Goal: Task Accomplishment & Management: Manage account settings

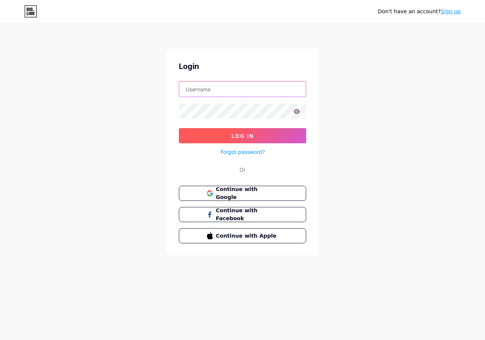
type input "[EMAIL_ADDRESS][DOMAIN_NAME]"
click at [222, 135] on button "Log In" at bounding box center [242, 135] width 127 height 15
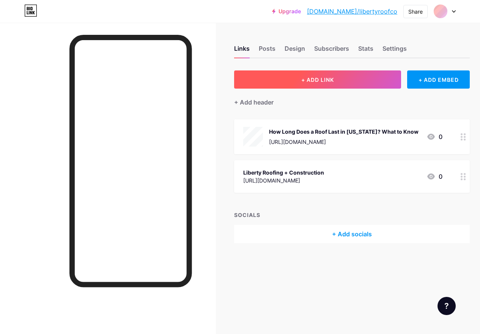
click at [325, 82] on span "+ ADD LINK" at bounding box center [317, 80] width 33 height 6
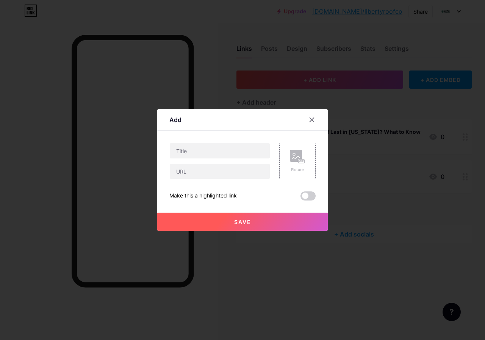
click at [202, 142] on div "Content YouTube Play YouTube video without leaving your page. ADD Vimeo Play Vi…" at bounding box center [243, 166] width 146 height 70
click at [200, 147] on input "text" at bounding box center [220, 150] width 100 height 15
paste input "Residential Roofing Solutions | Liberty Roofing and Construction RI"
type input "Residential Roofing Solutions | Liberty Roofing and Construction RI"
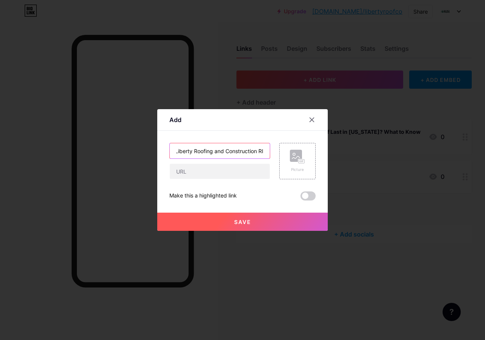
scroll to position [0, 0]
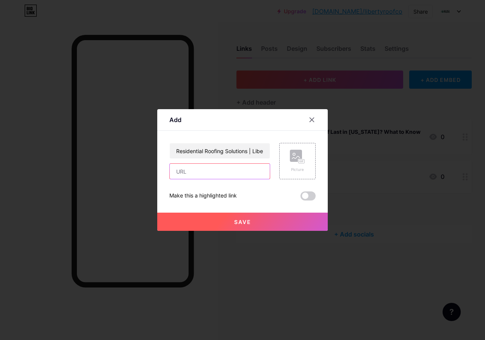
click at [216, 174] on input "text" at bounding box center [220, 171] width 100 height 15
paste input "[URL][DOMAIN_NAME]"
type input "[URL][DOMAIN_NAME]"
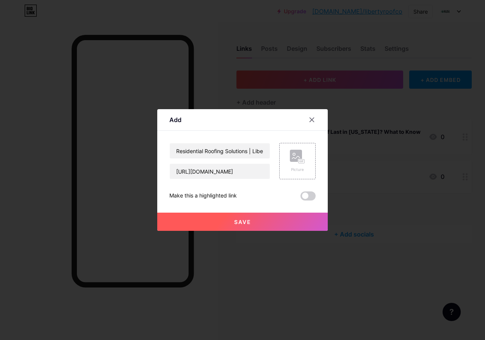
click at [305, 197] on span at bounding box center [308, 196] width 15 height 9
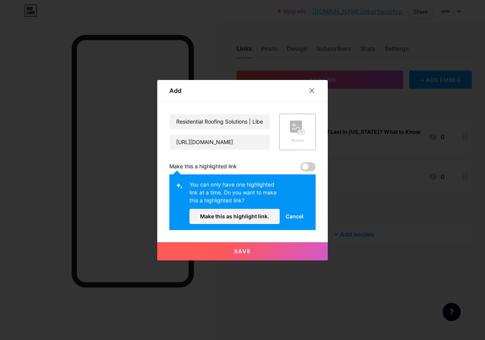
click at [305, 168] on span at bounding box center [308, 166] width 15 height 9
click at [267, 214] on span "Make this as highlight link." at bounding box center [234, 216] width 69 height 6
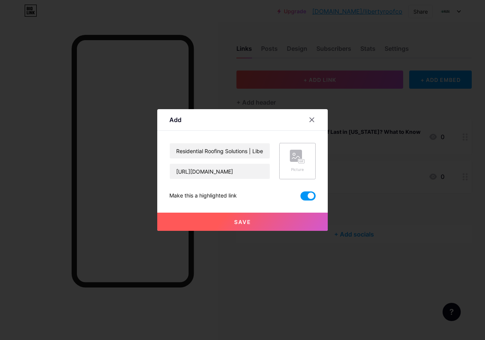
click at [292, 161] on rect at bounding box center [296, 156] width 12 height 12
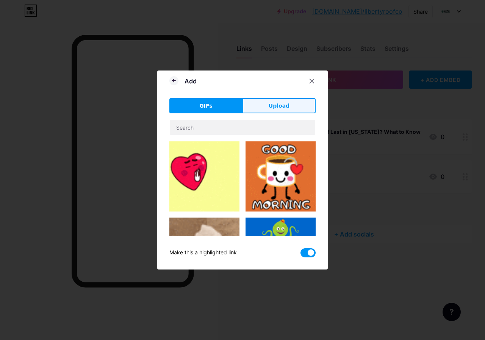
click at [267, 104] on button "Upload" at bounding box center [279, 105] width 73 height 15
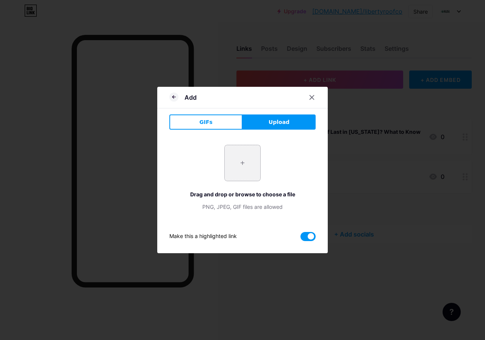
click at [232, 162] on input "file" at bounding box center [243, 163] width 36 height 36
type input "C:\fakepath\AdobeStock_137489087-scaled-768x513.jpeg"
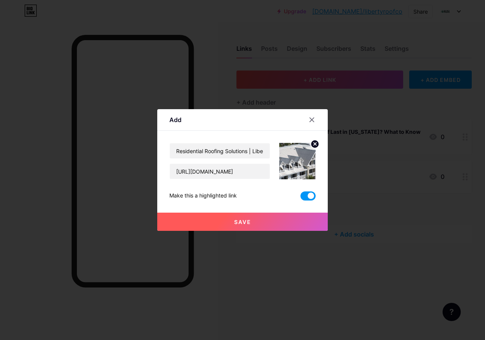
click at [245, 221] on span "Save" at bounding box center [242, 222] width 17 height 6
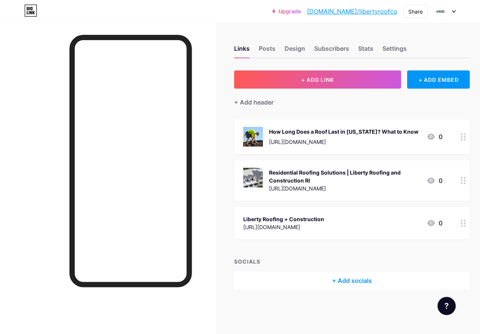
click at [306, 223] on div "Liberty Roofing + Construction" at bounding box center [283, 219] width 81 height 8
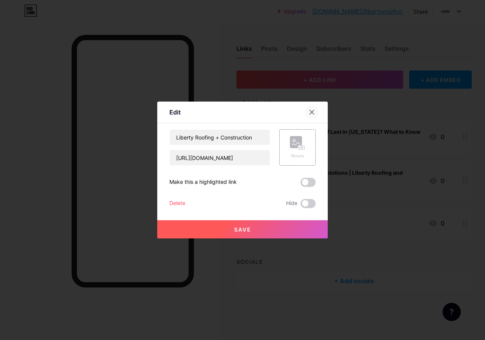
click at [311, 111] on icon at bounding box center [312, 112] width 4 height 4
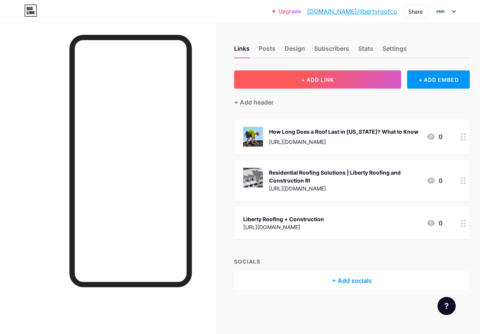
click at [328, 81] on span "+ ADD LINK" at bounding box center [317, 80] width 33 height 6
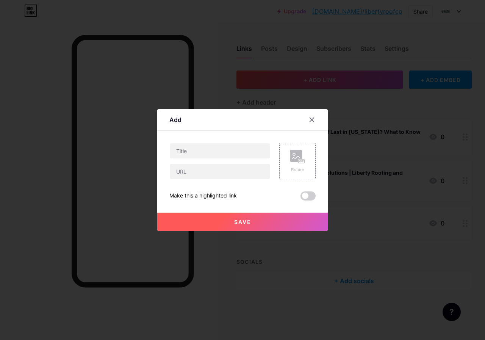
click at [309, 197] on span at bounding box center [308, 196] width 15 height 9
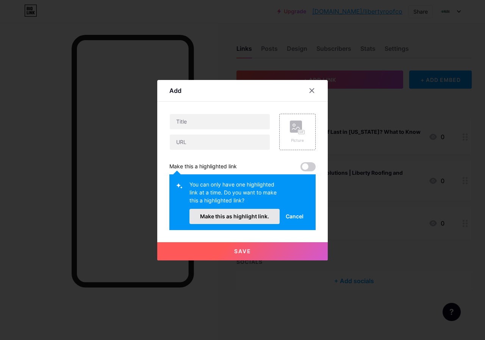
click at [264, 221] on button "Make this as highlight link." at bounding box center [235, 216] width 90 height 15
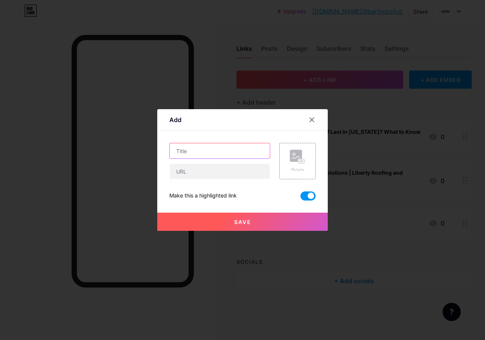
click at [191, 153] on input "text" at bounding box center [220, 150] width 100 height 15
paste input "Residential Roofing Solutions"
click at [175, 153] on input "Residential Roofing Solutions" at bounding box center [220, 150] width 100 height 15
drag, startPoint x: 248, startPoint y: 154, endPoint x: 294, endPoint y: 155, distance: 45.9
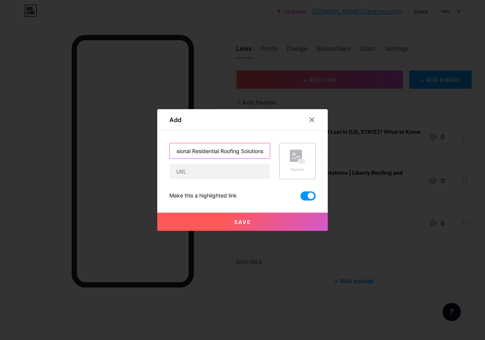
click at [294, 155] on div "Professional Residential Roofing Solutions Picture" at bounding box center [243, 161] width 146 height 36
click at [261, 154] on input "Professional Residential Roofing Solutions" at bounding box center [220, 150] width 100 height 15
click at [266, 153] on input "Professional Residential Roofing Solutions" at bounding box center [220, 150] width 100 height 15
type input "Professional Residential Roofing Solutions"
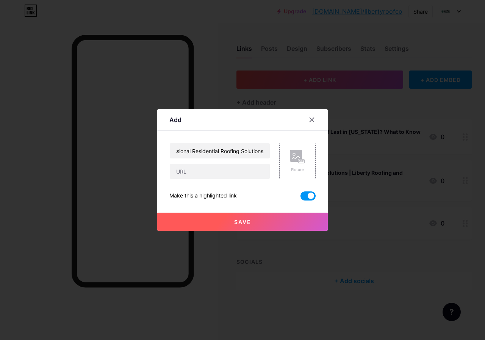
scroll to position [0, 0]
click at [236, 171] on input "text" at bounding box center [220, 171] width 100 height 15
paste input "[URL][DOMAIN_NAME]"
type input "[URL][DOMAIN_NAME]"
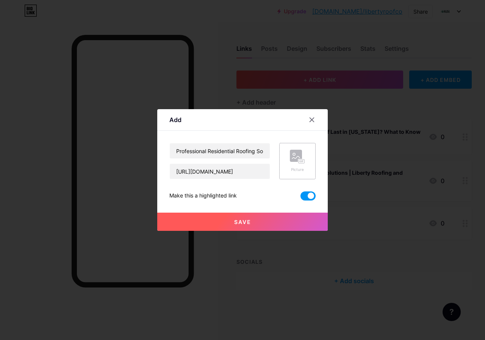
scroll to position [0, 0]
click at [295, 167] on div "Picture" at bounding box center [297, 170] width 15 height 6
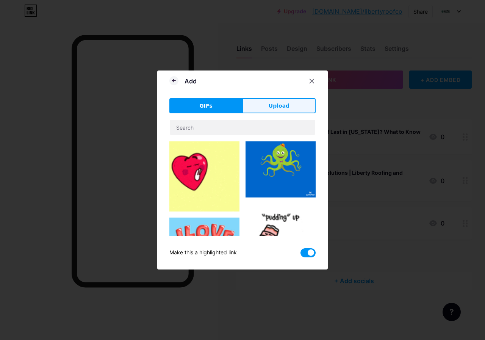
click at [277, 103] on span "Upload" at bounding box center [279, 106] width 21 height 8
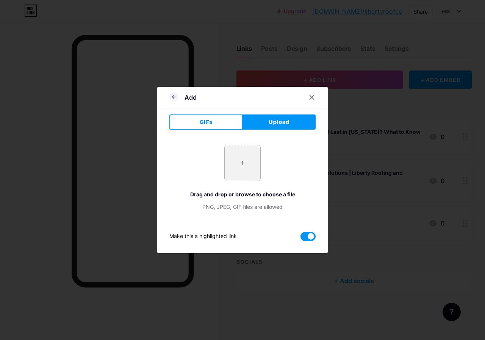
click at [239, 158] on input "file" at bounding box center [243, 163] width 36 height 36
type input "C:\fakepath\Roofing Company.jpg"
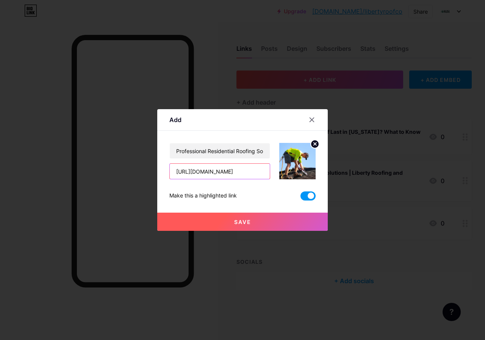
scroll to position [0, 25]
drag, startPoint x: 226, startPoint y: 172, endPoint x: 280, endPoint y: 191, distance: 56.7
click at [294, 178] on div "Professional Residential Roofing Solutions [URL][DOMAIN_NAME]" at bounding box center [243, 161] width 146 height 36
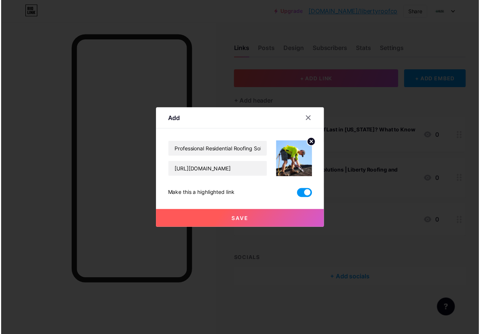
scroll to position [0, 0]
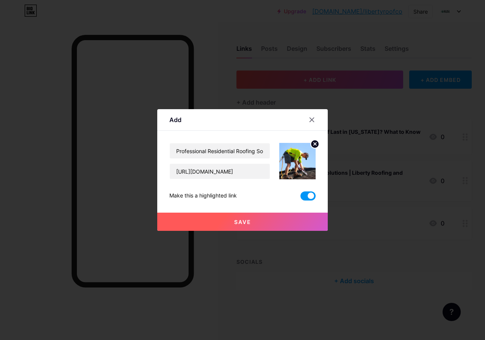
click at [239, 219] on span "Save" at bounding box center [242, 222] width 17 height 6
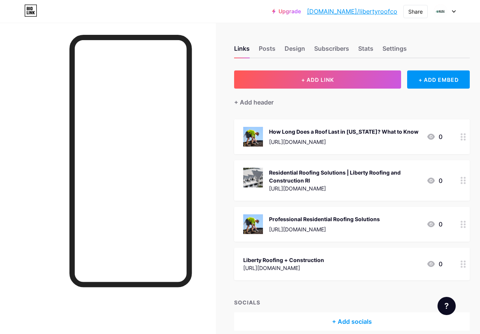
click at [363, 12] on link "[DOMAIN_NAME]/libertyroofco" at bounding box center [352, 11] width 90 height 9
